Goal: Information Seeking & Learning: Compare options

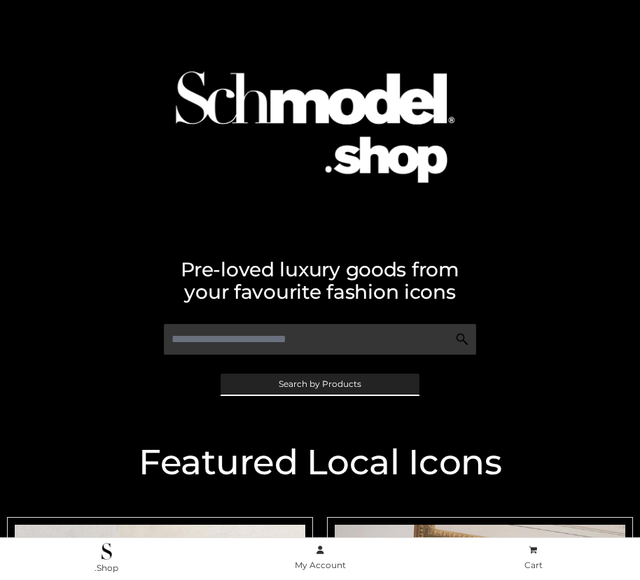
click at [319, 383] on span "Search by Products" at bounding box center [319, 384] width 83 height 8
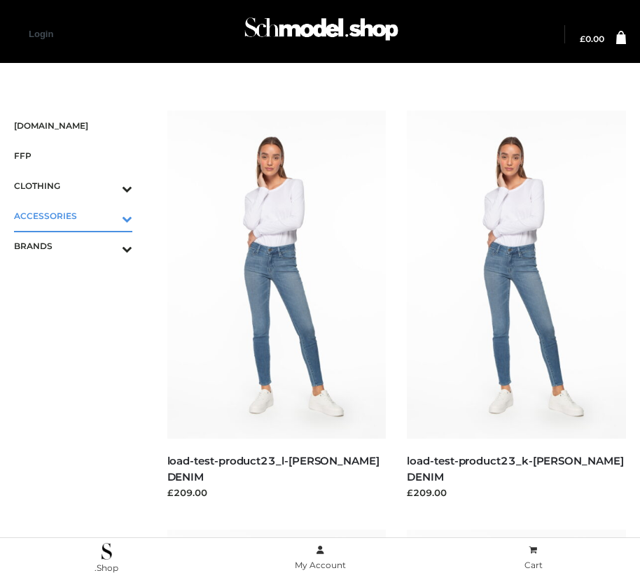
click at [107, 216] on icon "Toggle Submenu" at bounding box center [54, 219] width 157 height 16
click at [80, 246] on span "BAGS" at bounding box center [80, 246] width 104 height 16
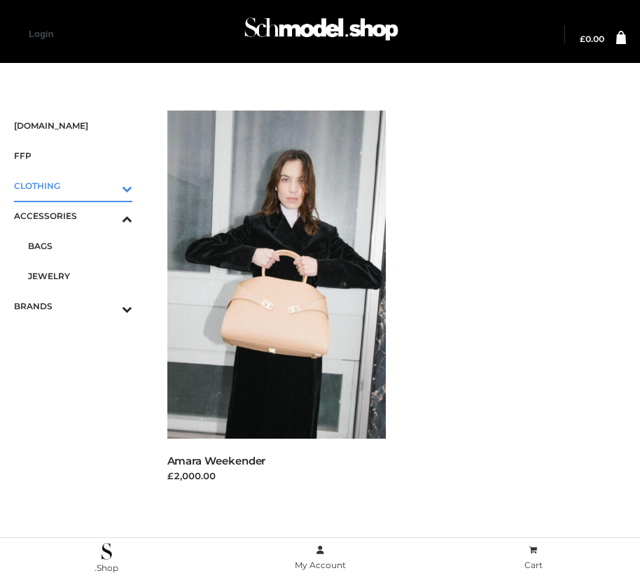
click at [107, 185] on icon "Toggle Submenu" at bounding box center [54, 189] width 157 height 16
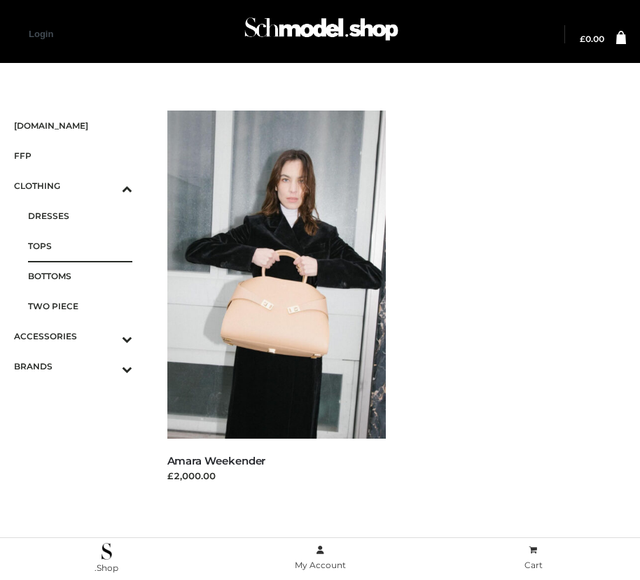
click at [80, 246] on span "TOPS" at bounding box center [80, 246] width 104 height 16
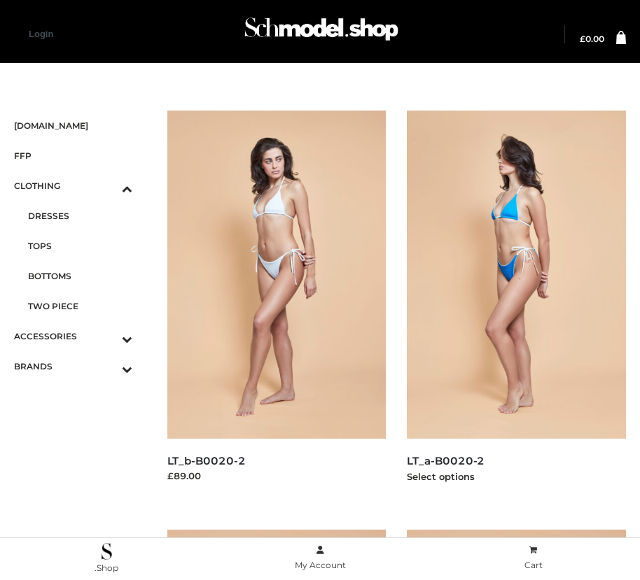
click at [516, 306] on img at bounding box center [516, 275] width 219 height 328
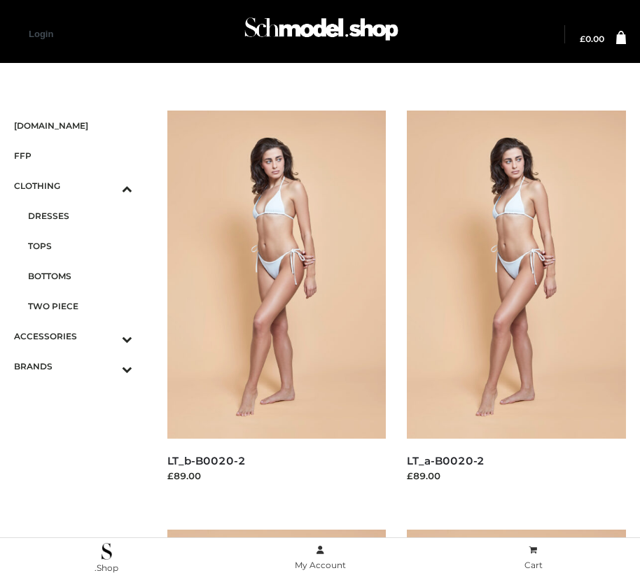
scroll to position [1180, 0]
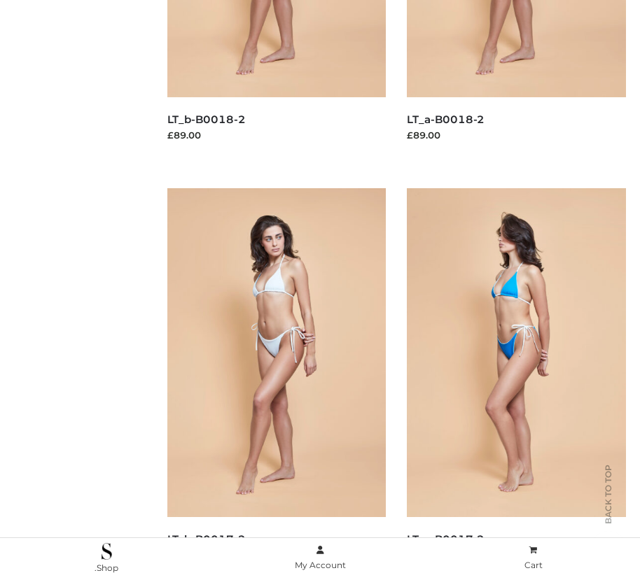
click at [516, 383] on img at bounding box center [516, 352] width 219 height 328
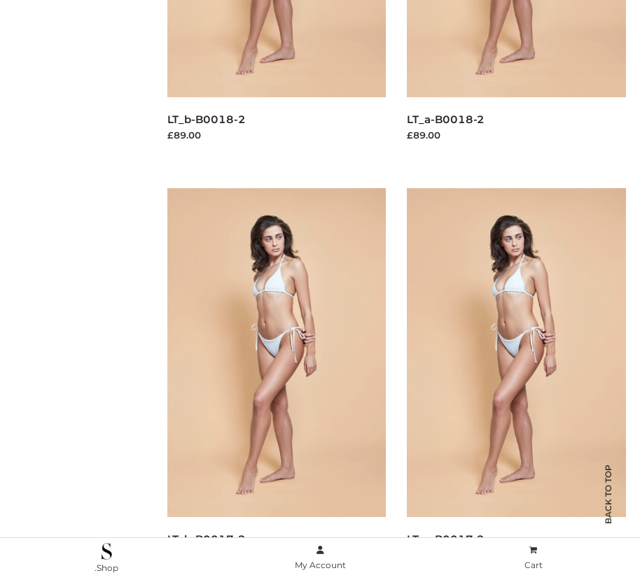
scroll to position [2018, 0]
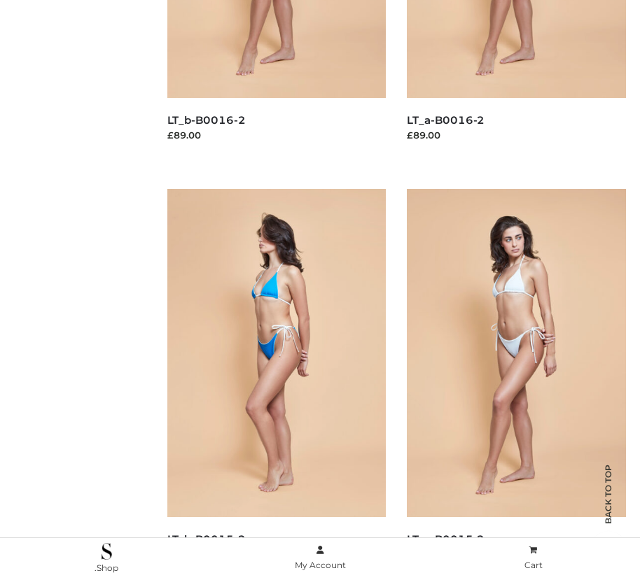
click at [276, 384] on img at bounding box center [276, 353] width 219 height 328
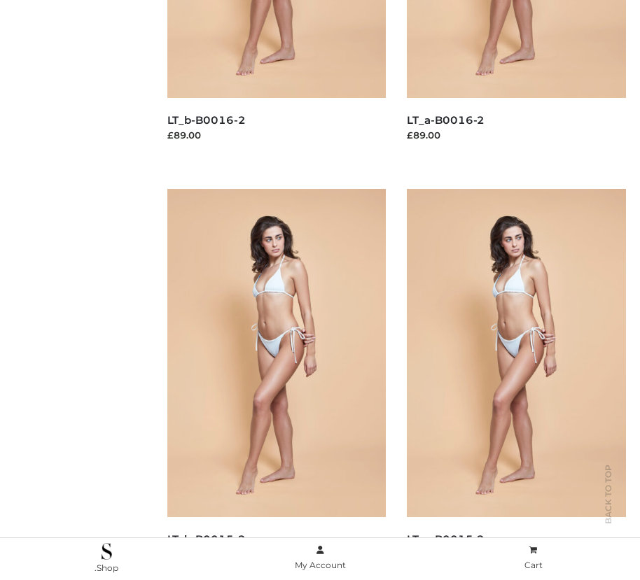
scroll to position [760, 0]
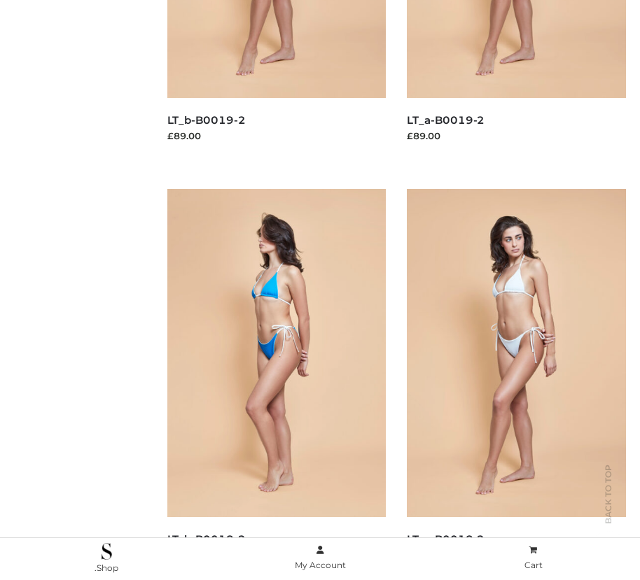
click at [276, 384] on img at bounding box center [276, 353] width 219 height 328
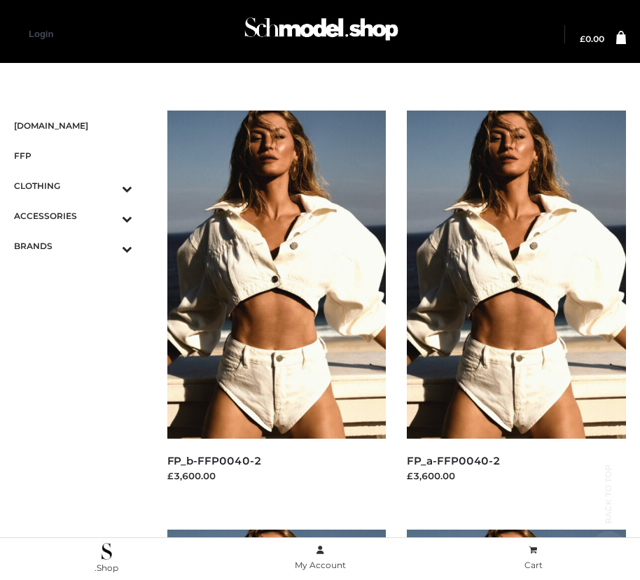
scroll to position [1180, 0]
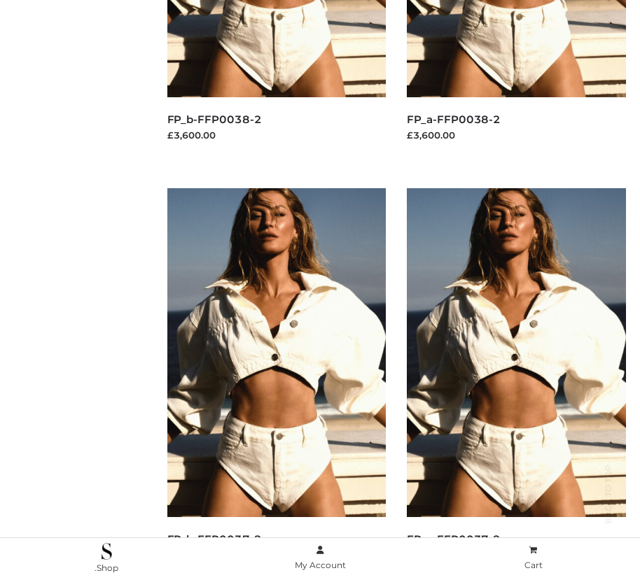
click at [516, 383] on img at bounding box center [516, 352] width 219 height 328
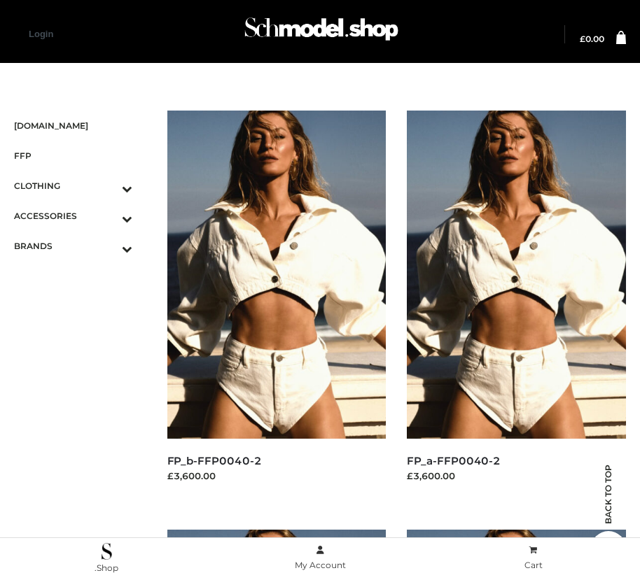
scroll to position [2018, 0]
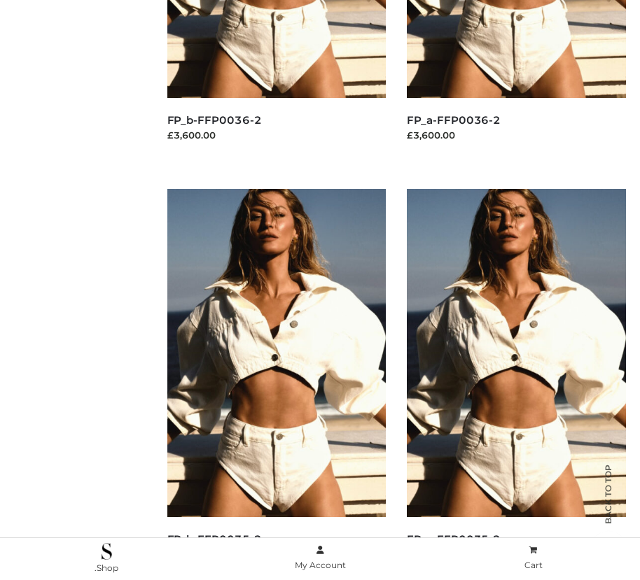
click at [276, 384] on img at bounding box center [276, 353] width 219 height 328
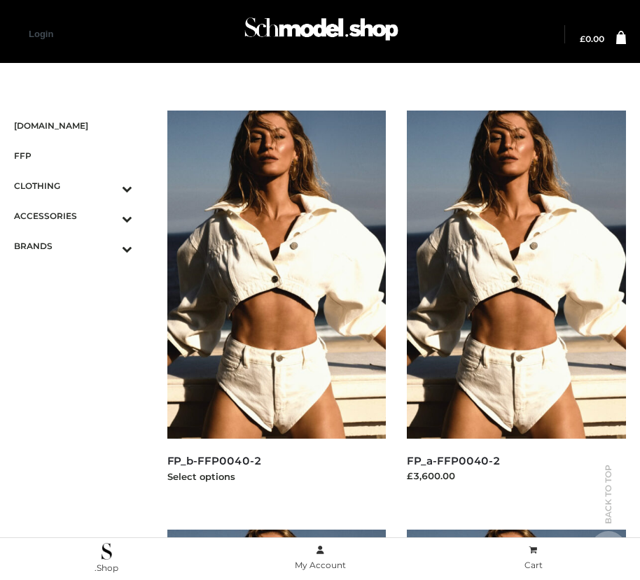
click at [276, 306] on img at bounding box center [276, 275] width 219 height 328
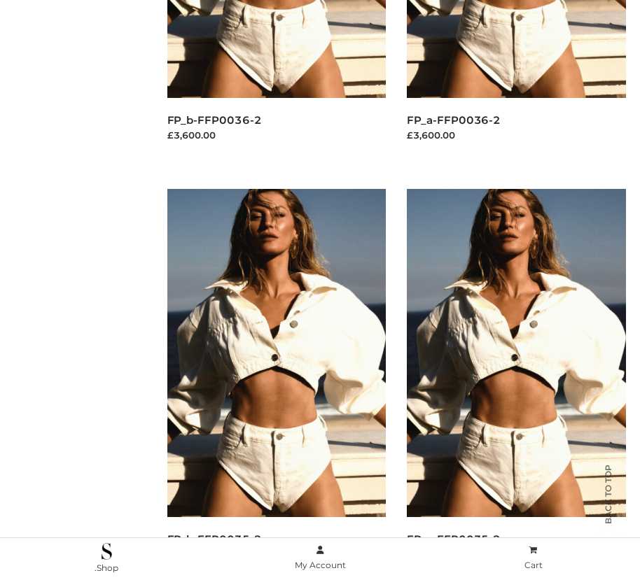
click at [516, 384] on img at bounding box center [516, 353] width 219 height 328
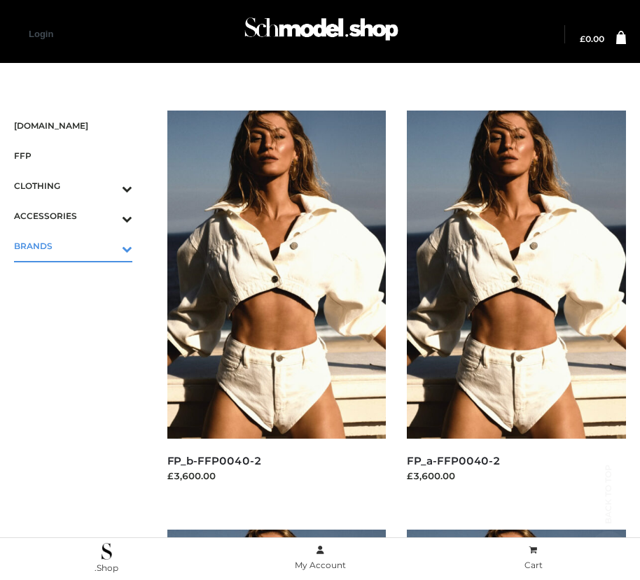
click at [107, 246] on icon "Toggle Submenu" at bounding box center [54, 249] width 157 height 16
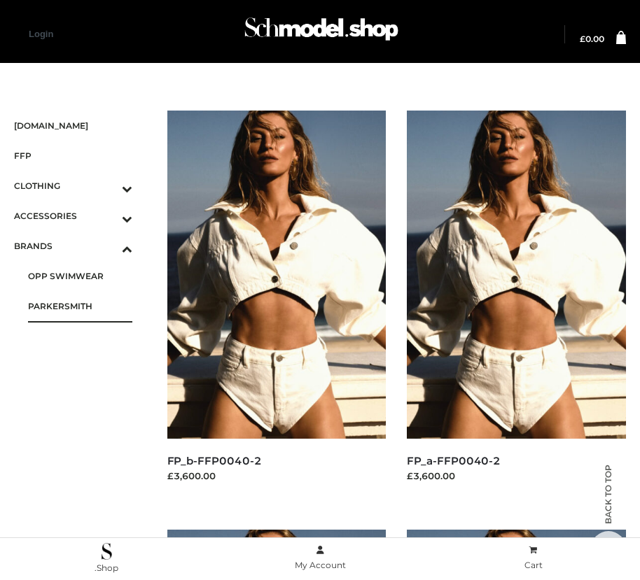
click at [80, 306] on span "PARKERSMITH" at bounding box center [80, 306] width 104 height 16
